Goal: Information Seeking & Learning: Check status

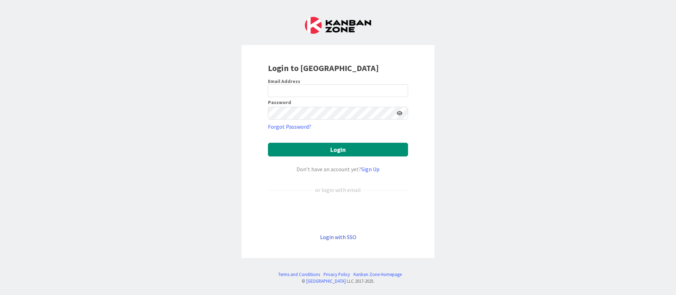
click at [343, 237] on link "Login with SSO" at bounding box center [338, 237] width 36 height 7
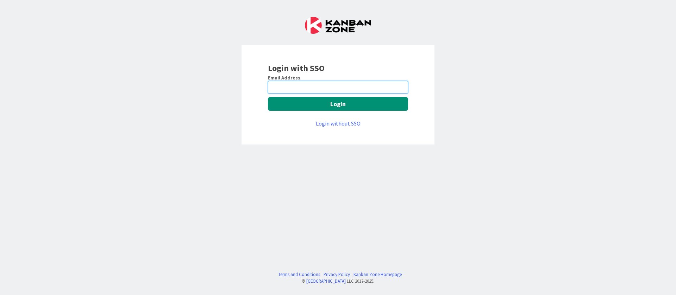
click at [327, 85] on input "email" at bounding box center [338, 87] width 140 height 13
type input "[PERSON_NAME][EMAIL_ADDRESS][DOMAIN_NAME]"
click at [346, 121] on link "Login without SSO" at bounding box center [338, 123] width 45 height 7
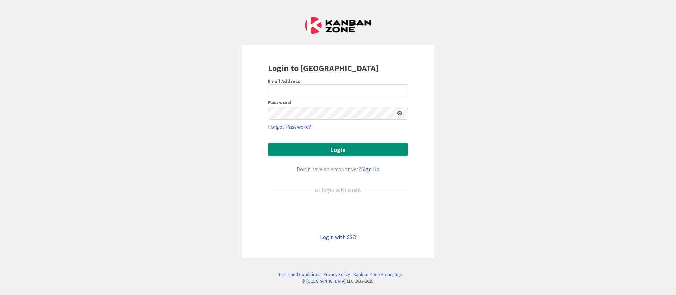
click at [333, 238] on link "Login with SSO" at bounding box center [338, 237] width 36 height 7
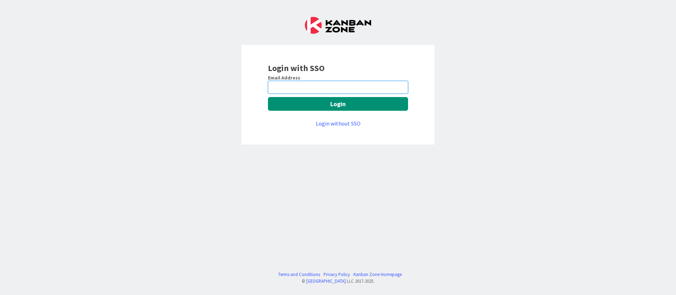
click at [312, 91] on input "email" at bounding box center [338, 87] width 140 height 13
type input "[PERSON_NAME][EMAIL_ADDRESS][DOMAIN_NAME]"
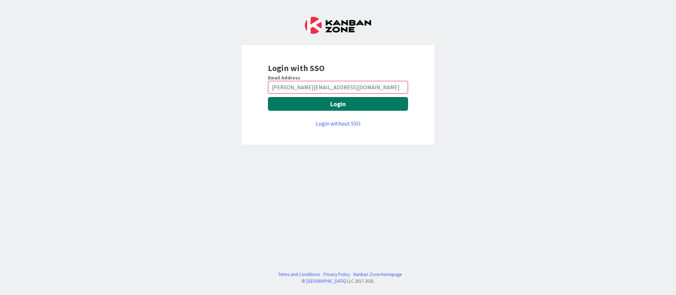
click at [323, 107] on button "Login" at bounding box center [338, 104] width 140 height 14
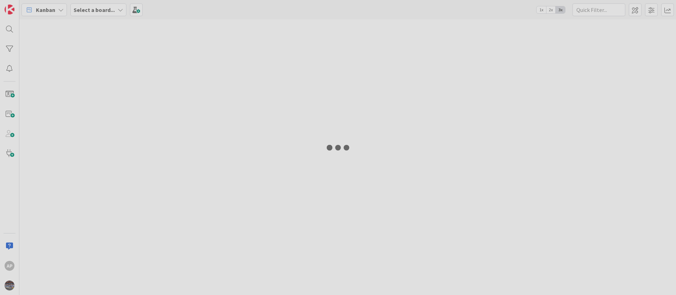
type input "1893"
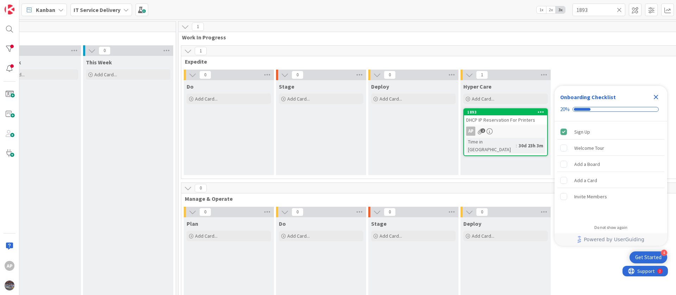
click at [509, 122] on span "DHCP IP Reservation For Printers" at bounding box center [500, 120] width 69 height 6
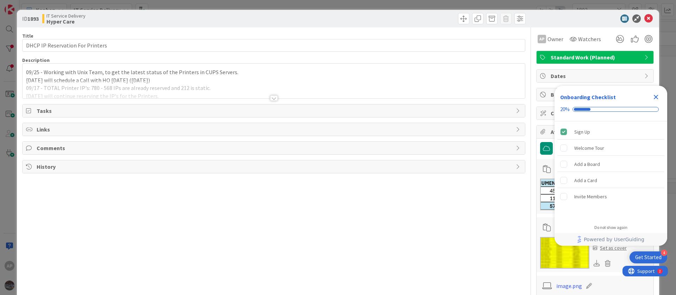
click at [658, 96] on icon "Close Checklist" at bounding box center [656, 97] width 8 height 8
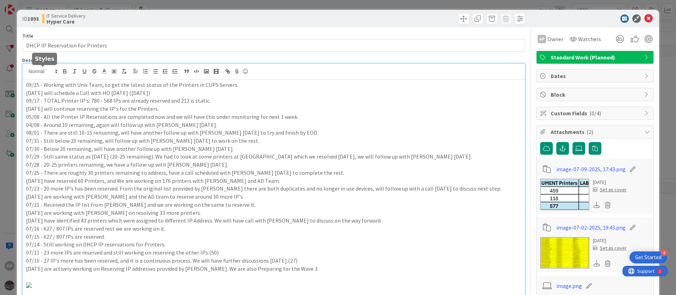
click at [27, 75] on div "AP Adharsh Polarparajendran just joined 09/25 - Working with Unix Team, to get …" at bounding box center [274, 216] width 502 height 304
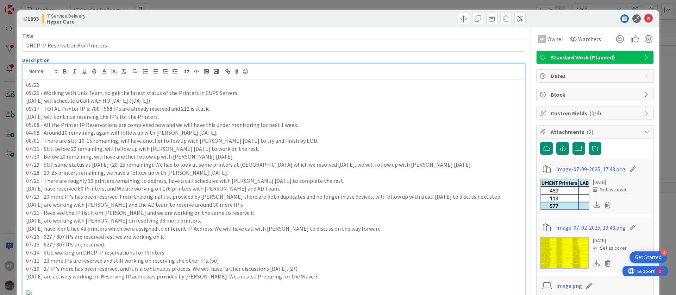
click at [50, 88] on p "09/26" at bounding box center [273, 85] width 495 height 8
click at [39, 84] on p "09/26 -" at bounding box center [273, 85] width 495 height 8
click at [51, 83] on p "09/29 -" at bounding box center [273, 85] width 495 height 8
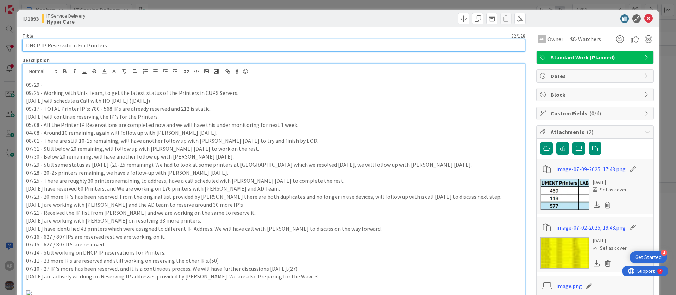
drag, startPoint x: 117, startPoint y: 45, endPoint x: 0, endPoint y: 37, distance: 117.5
click at [0, 37] on div "ID 1893 IT Service Delivery Hyper Care Title 32 / 128 DHCP IP Reservation For P…" at bounding box center [338, 147] width 676 height 295
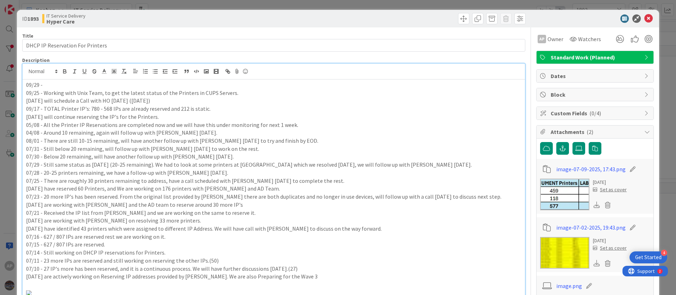
click at [74, 86] on p "09/29 -" at bounding box center [273, 85] width 495 height 8
click at [43, 84] on p "09/29 - Work with Shaun on 17 Printers which are highlighted in yellow." at bounding box center [273, 85] width 495 height 8
click at [111, 85] on p "09/29 - We have shared the updated file to Work with Shaun on 17 Printers which…" at bounding box center [273, 85] width 495 height 8
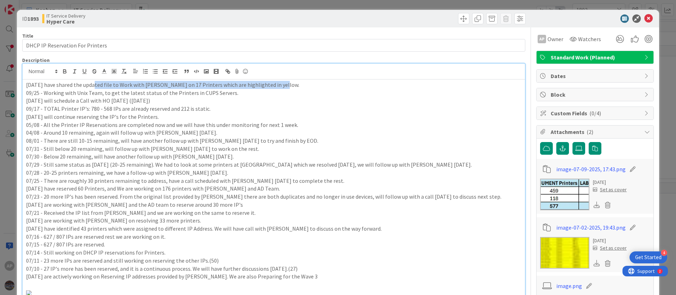
drag, startPoint x: 94, startPoint y: 86, endPoint x: 279, endPoint y: 87, distance: 185.2
click at [279, 87] on p "09/29 - We have shared the updated file to Work with Shaun on 17 Printers which…" at bounding box center [273, 85] width 495 height 8
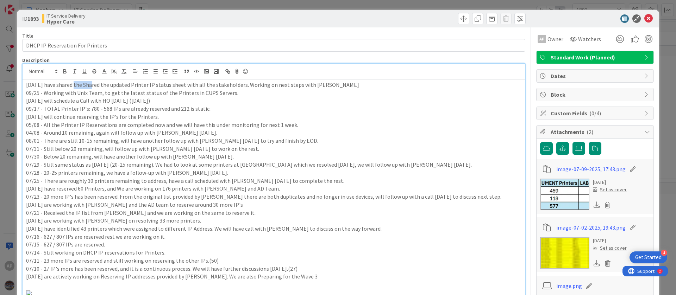
drag, startPoint x: 89, startPoint y: 84, endPoint x: 72, endPoint y: 85, distance: 16.9
click at [72, 85] on p "09/29 - We have shared the Shared the updated Printer IP status sheet with all …" at bounding box center [273, 85] width 495 height 8
drag, startPoint x: 115, startPoint y: 86, endPoint x: 91, endPoint y: 86, distance: 24.0
click at [91, 86] on p "09/29 - We have shared the Shared the updated Printer IP status sheet with all …" at bounding box center [273, 85] width 495 height 8
click at [315, 85] on p "09/29 - We have shared the updated Printer IP status sheet with all the stakeho…" at bounding box center [273, 85] width 495 height 8
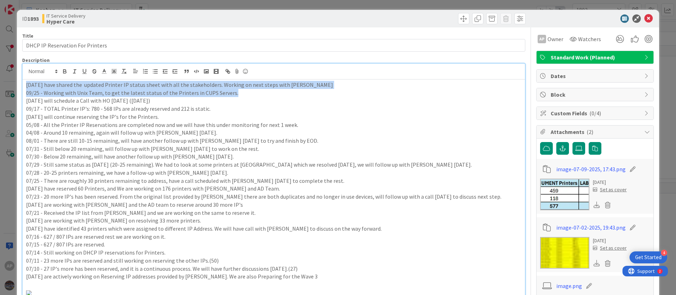
drag, startPoint x: 332, startPoint y: 90, endPoint x: 24, endPoint y: 81, distance: 308.6
click at [24, 81] on div "09/29 - We have shared the updated Printer IP status sheet with all the stakeho…" at bounding box center [274, 228] width 502 height 296
click at [28, 85] on p "09/29 - We have shared the updated Printer IP status sheet with all the stakeho…" at bounding box center [273, 85] width 495 height 8
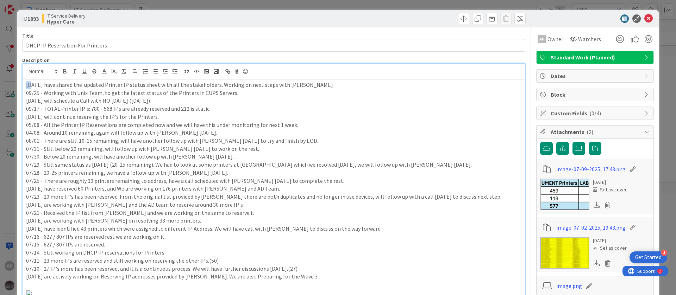
click at [28, 85] on p "09/29 - We have shared the updated Printer IP status sheet with all the stakeho…" at bounding box center [273, 85] width 495 height 8
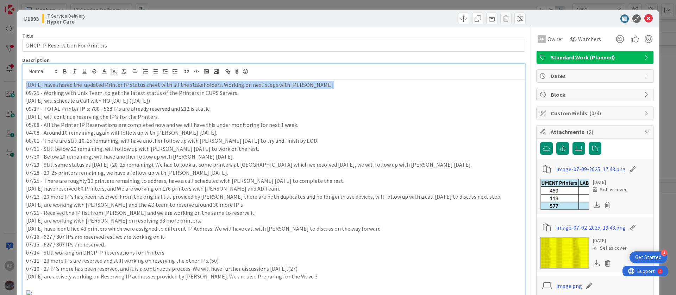
click at [28, 85] on p "09/29 - We have shared the updated Printer IP status sheet with all the stakeho…" at bounding box center [273, 85] width 495 height 8
copy p "09/29 - We have shared the updated Printer IP status sheet with all the stakeho…"
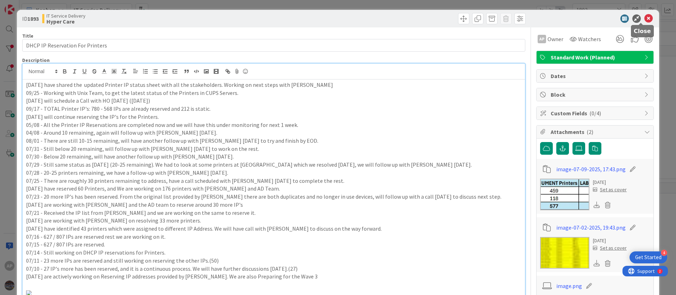
click at [644, 16] on icon at bounding box center [648, 18] width 8 height 8
